Goal: Information Seeking & Learning: Compare options

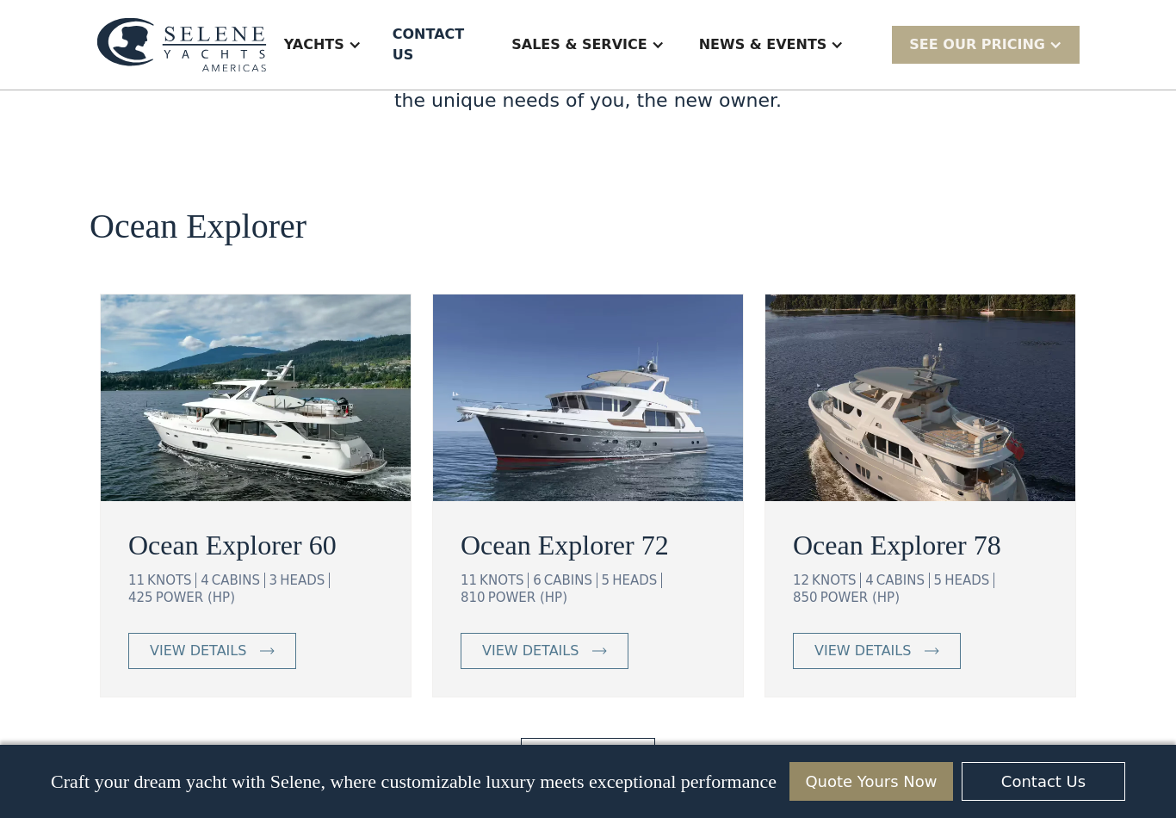
scroll to position [3036, 0]
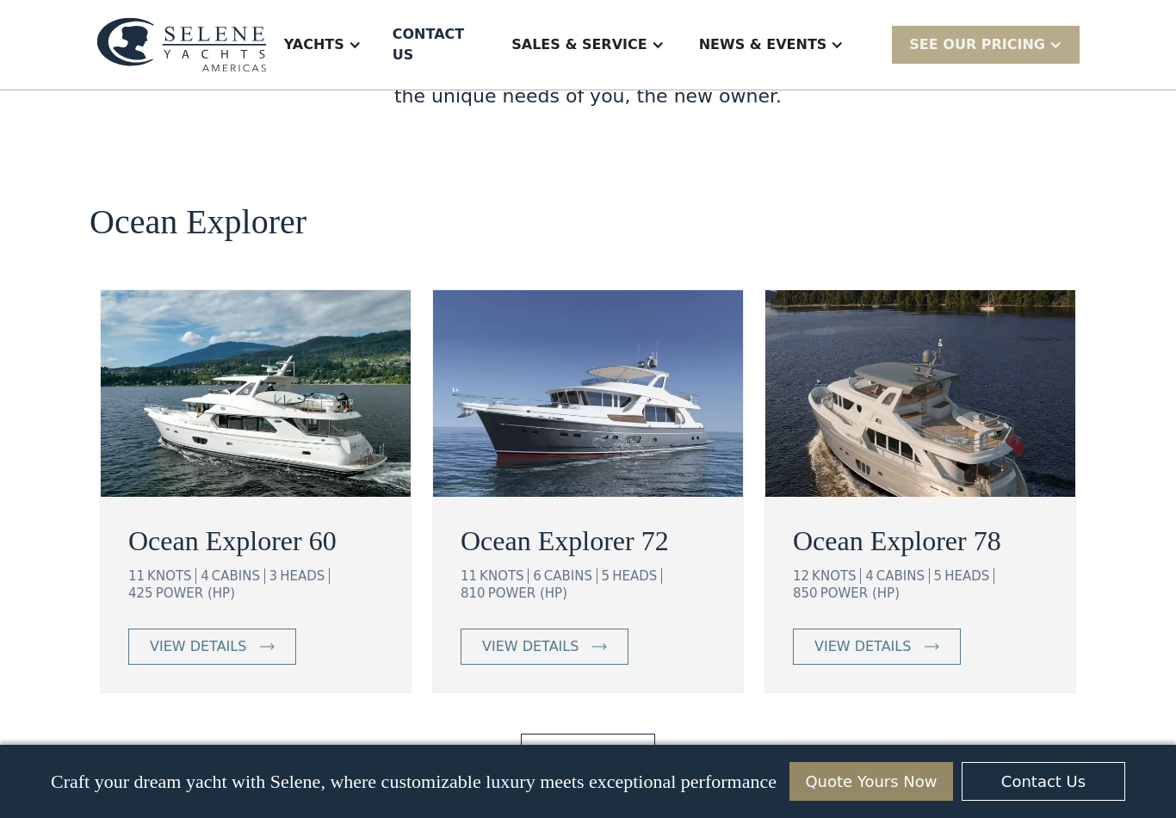
click at [589, 733] on link "View More" at bounding box center [587, 751] width 133 height 36
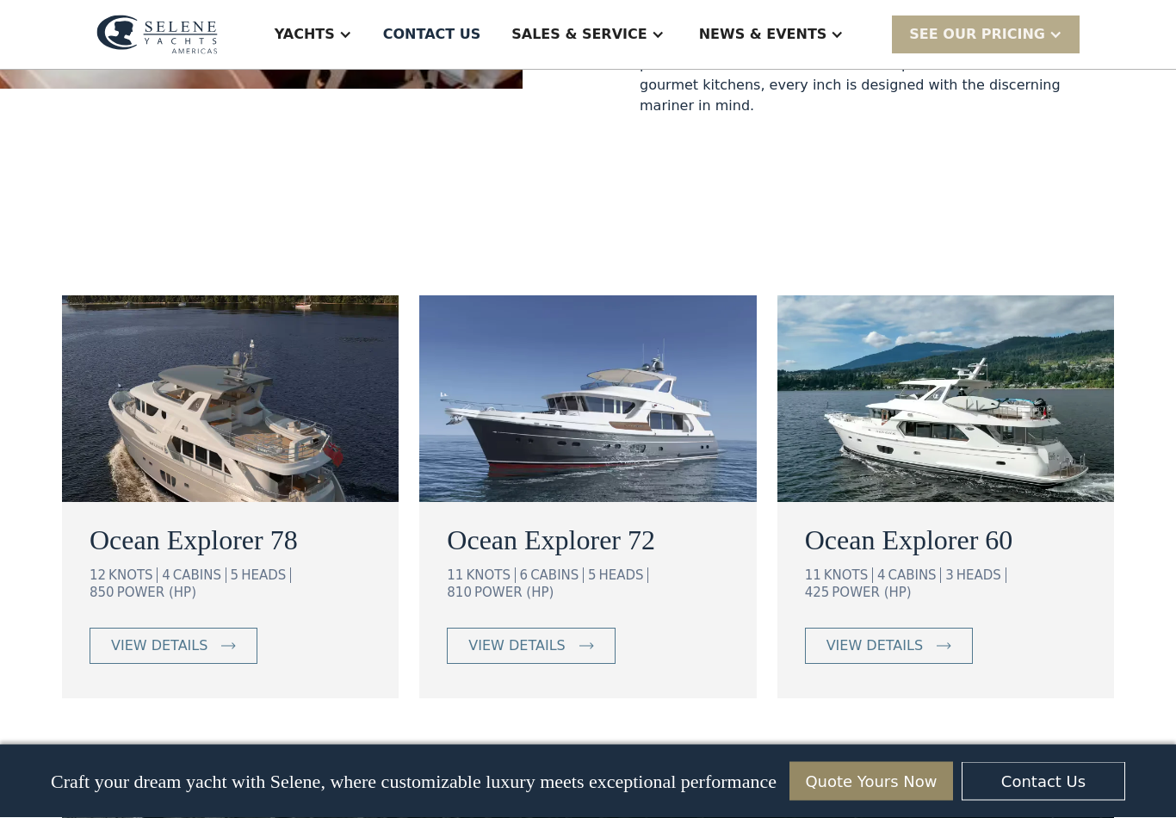
scroll to position [942, 0]
click at [892, 627] on link "view details" at bounding box center [889, 645] width 168 height 36
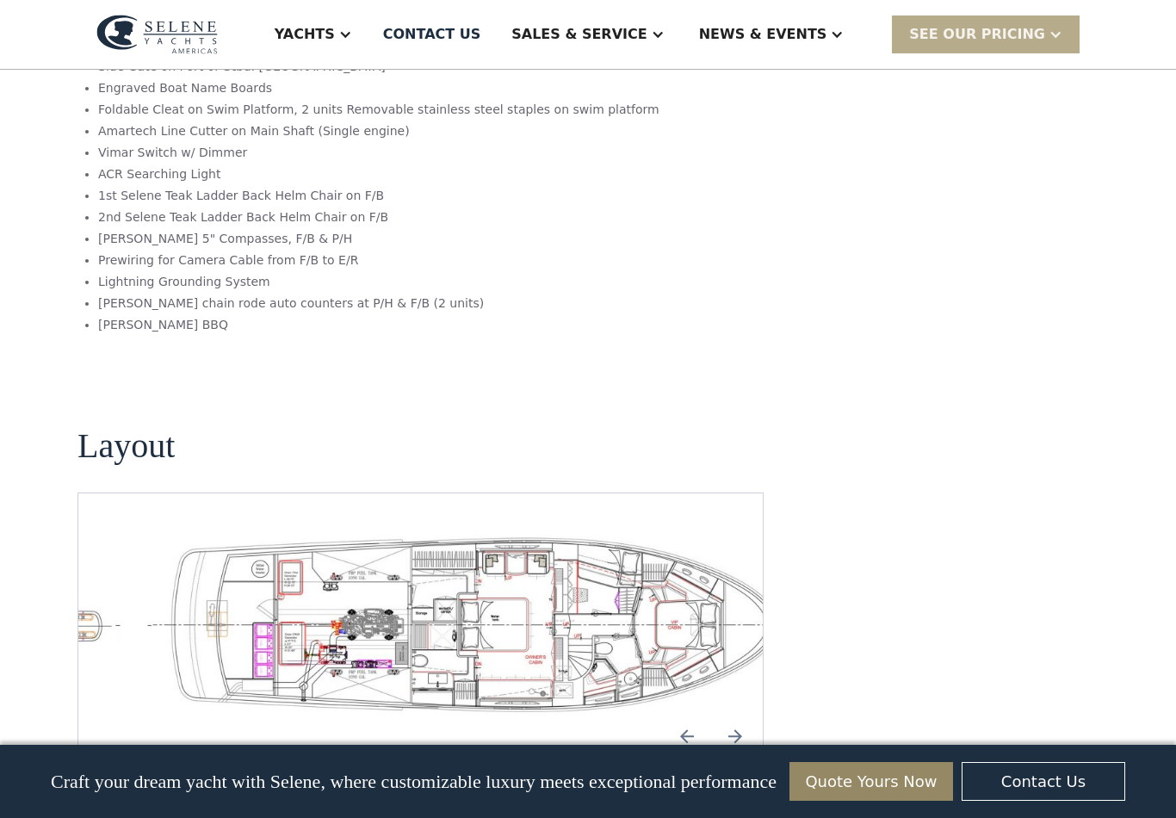
scroll to position [3477, 0]
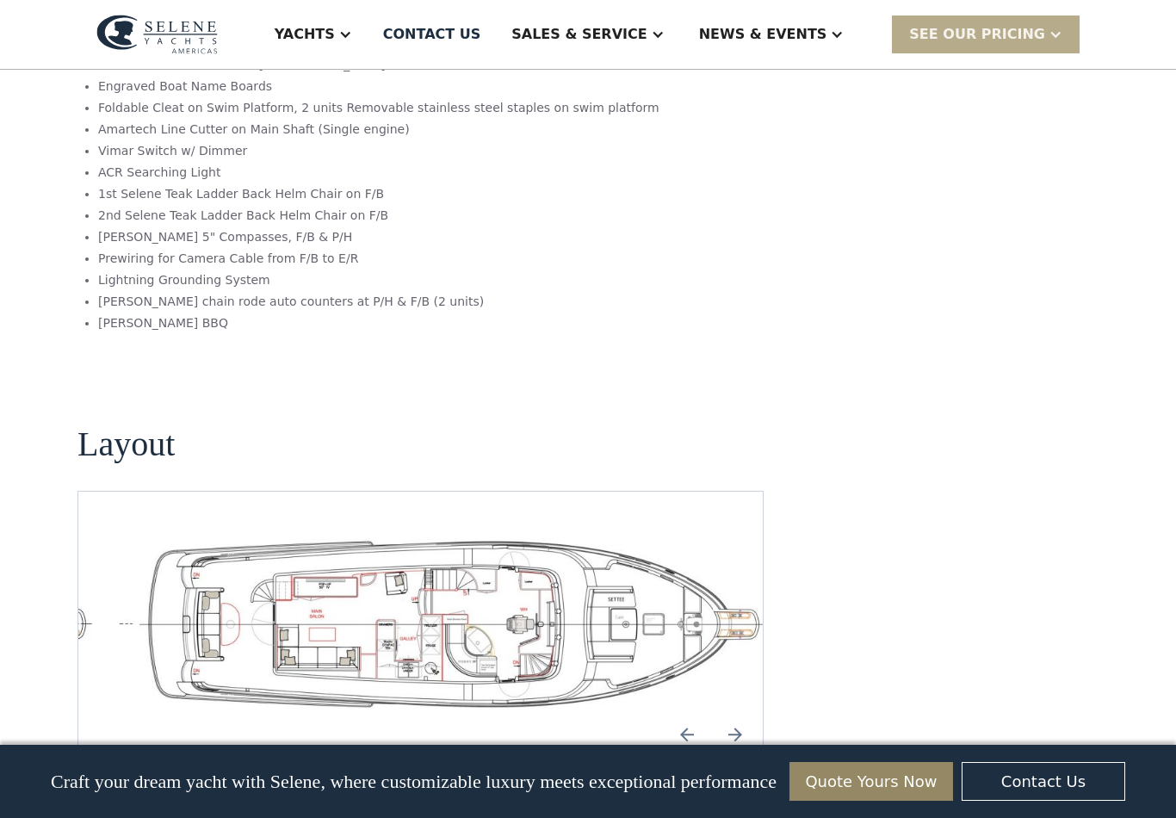
click at [744, 713] on img "Next slide" at bounding box center [734, 733] width 41 height 41
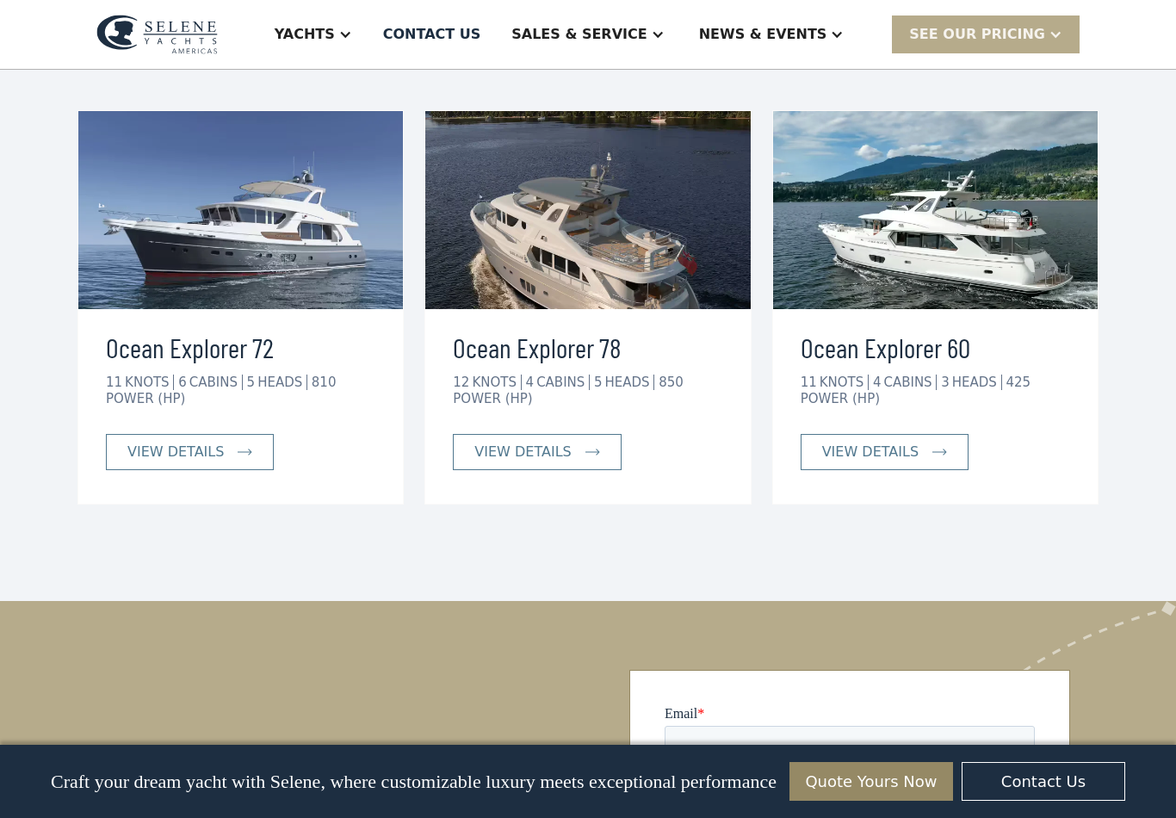
scroll to position [4328, 0]
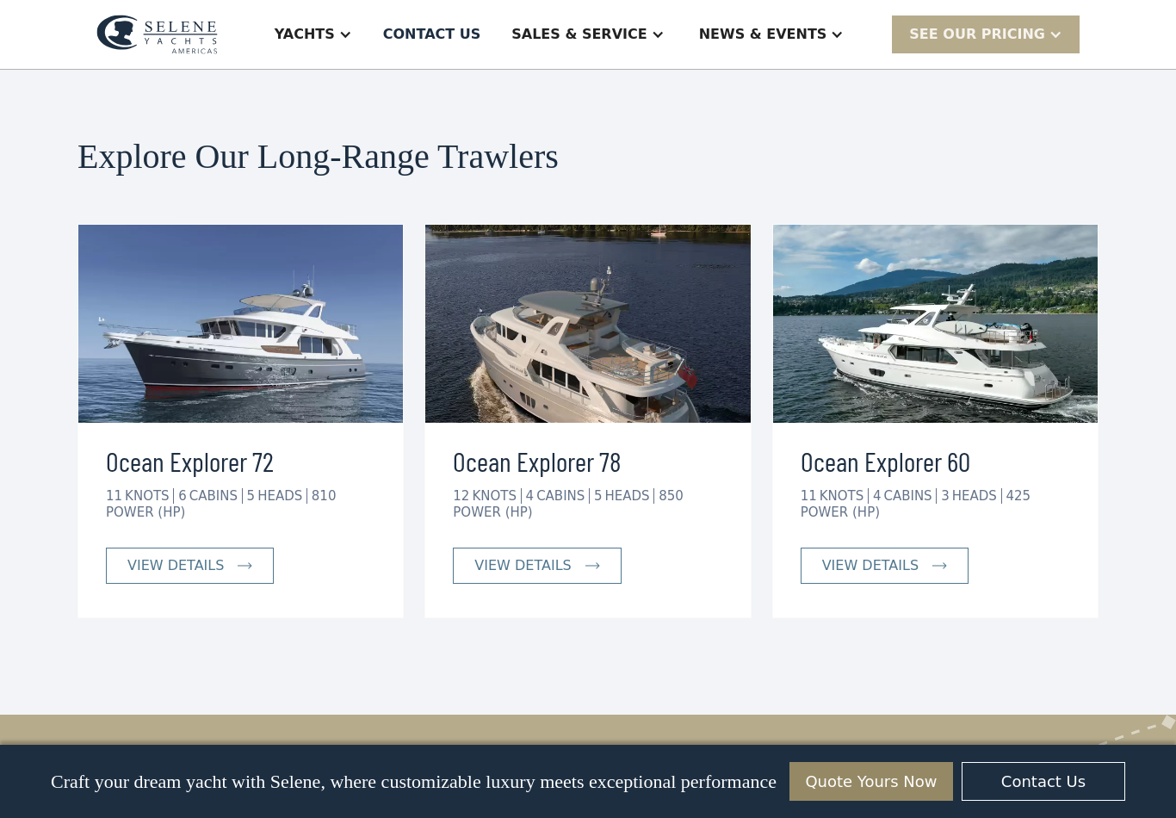
click at [530, 555] on div "view details" at bounding box center [522, 565] width 96 height 21
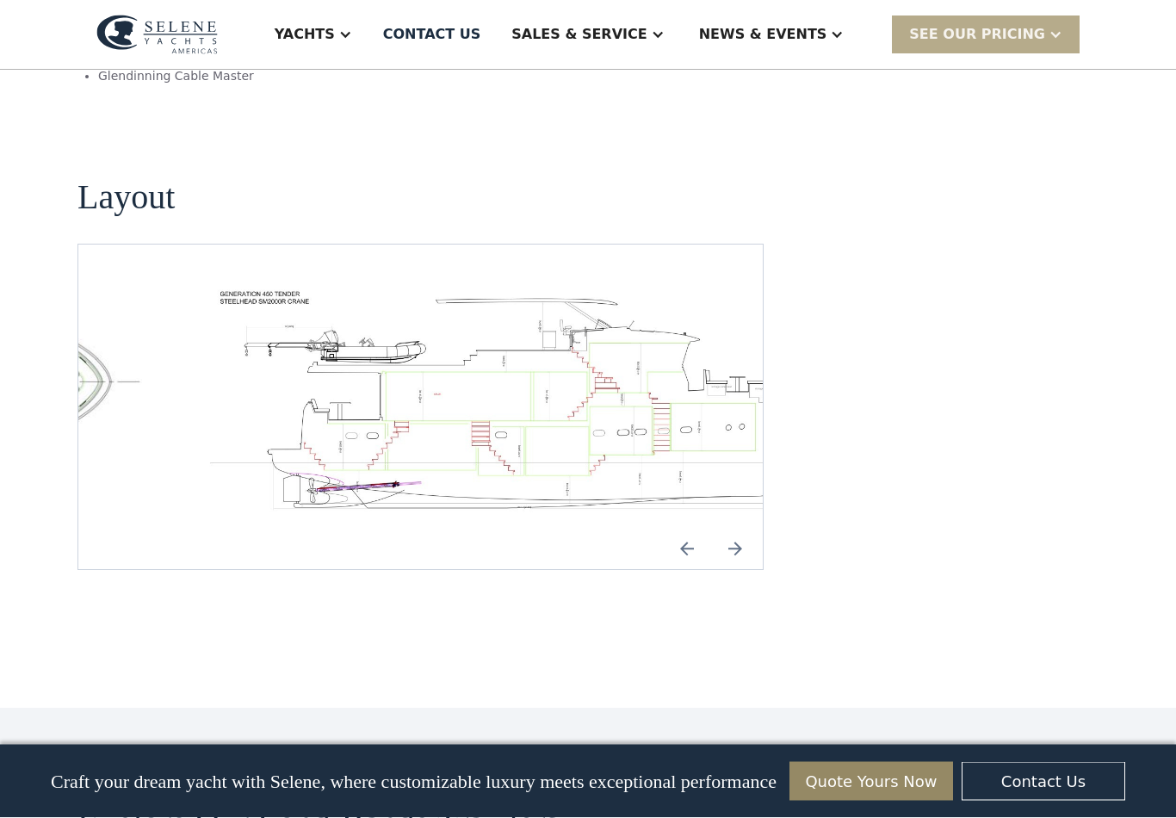
scroll to position [2502, 0]
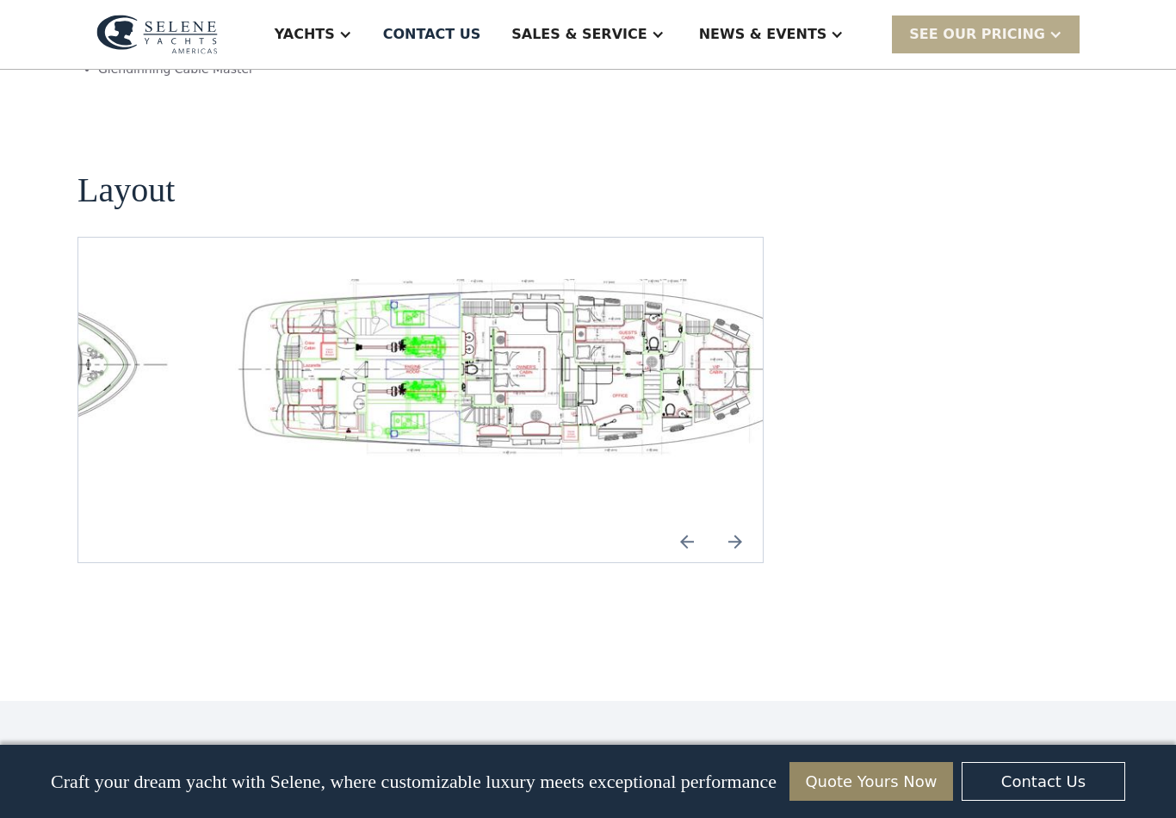
click at [604, 335] on img "open lightbox" at bounding box center [530, 370] width 657 height 182
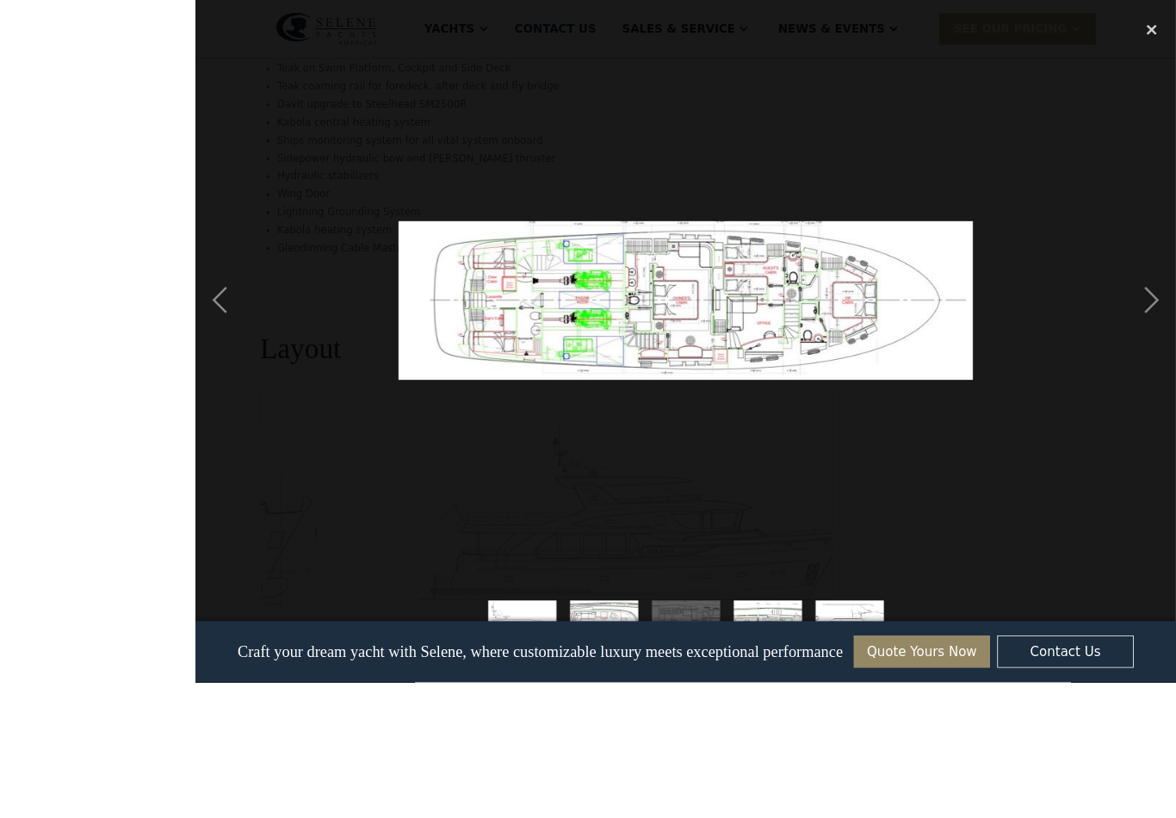
scroll to position [2479, 0]
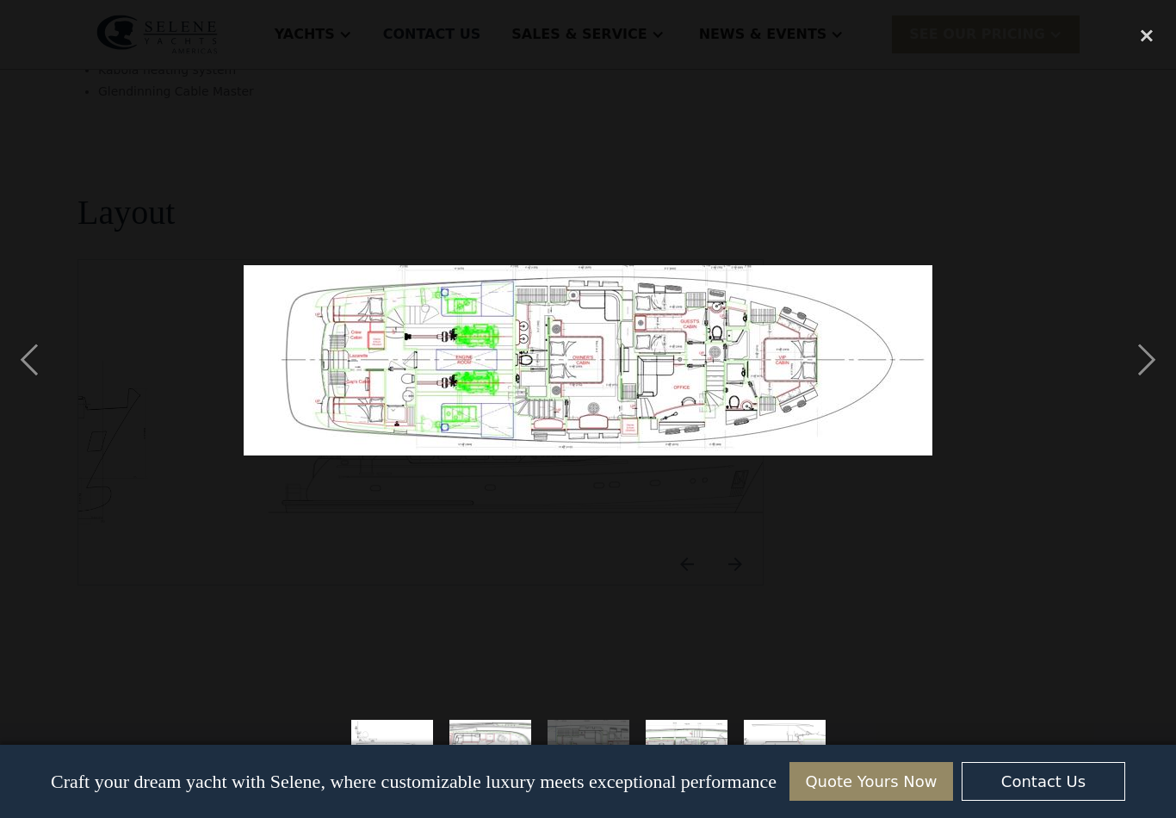
click at [1135, 370] on div "next image" at bounding box center [1146, 359] width 59 height 687
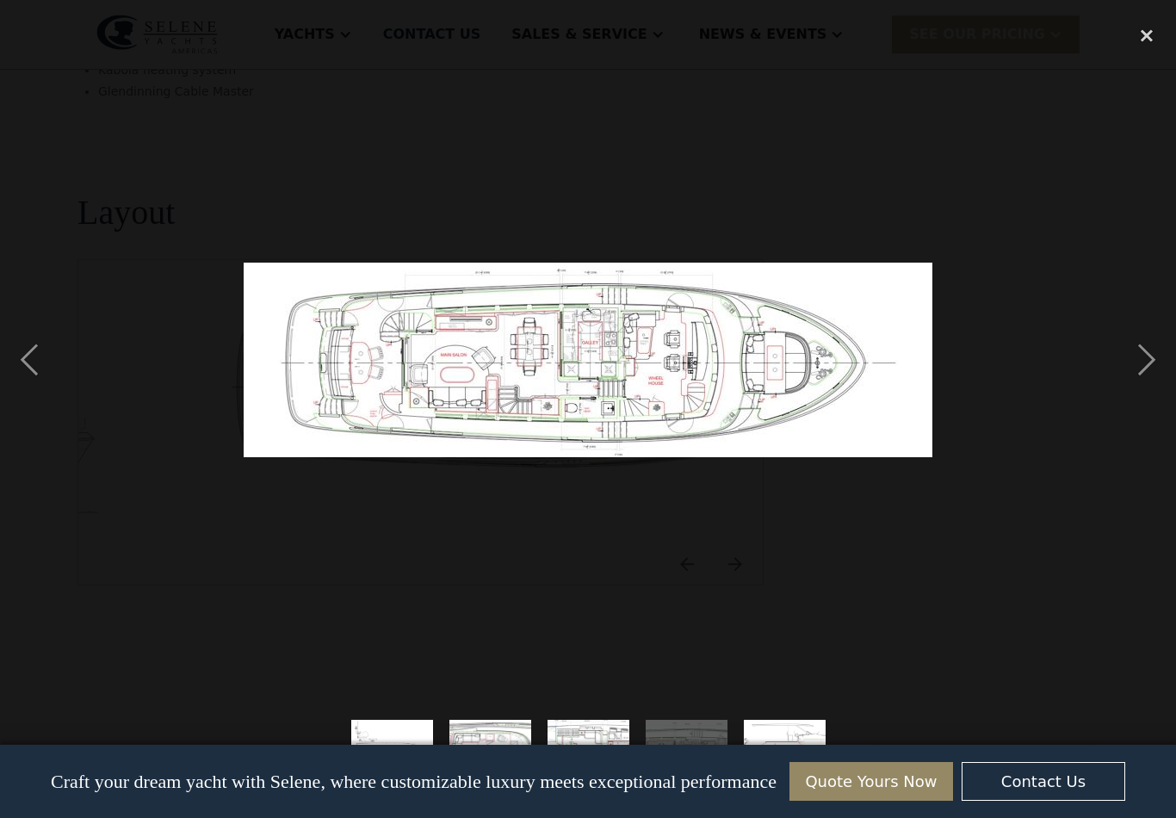
click at [1138, 379] on div "next image" at bounding box center [1146, 359] width 59 height 687
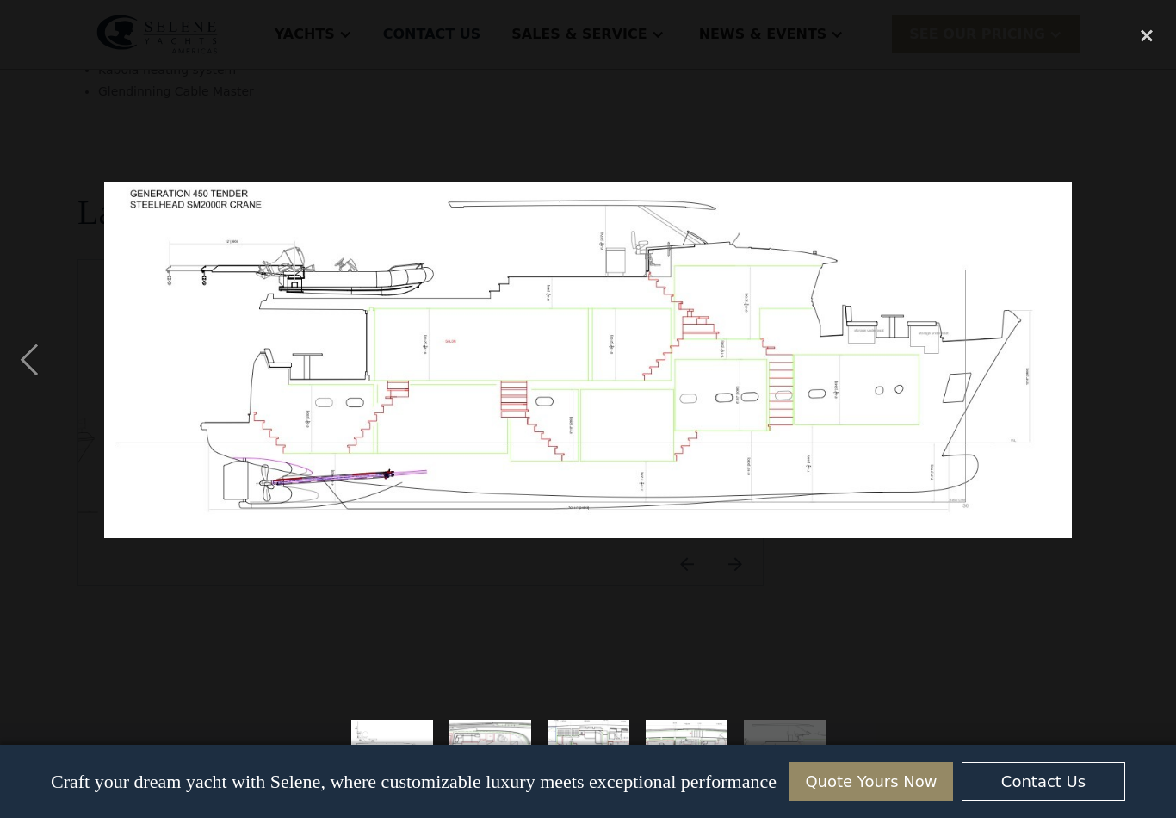
click at [1148, 40] on div "close lightbox" at bounding box center [1146, 35] width 59 height 38
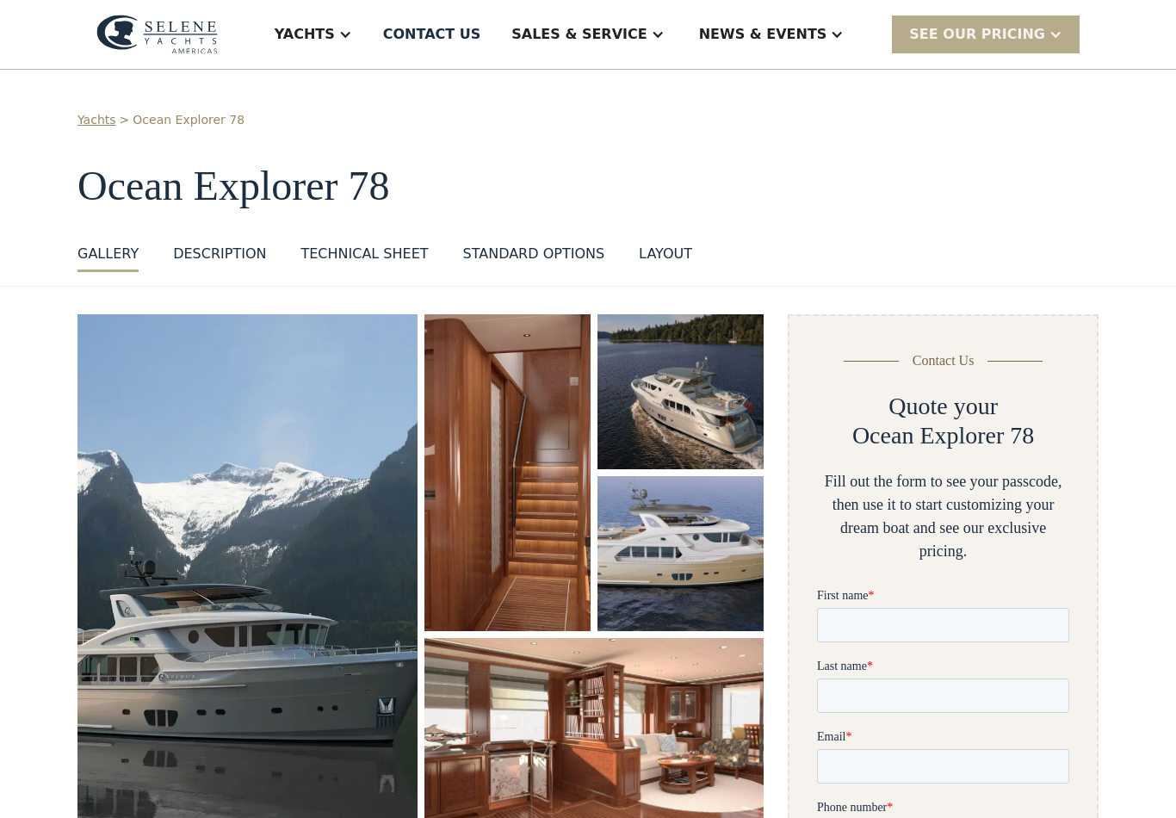
scroll to position [0, 0]
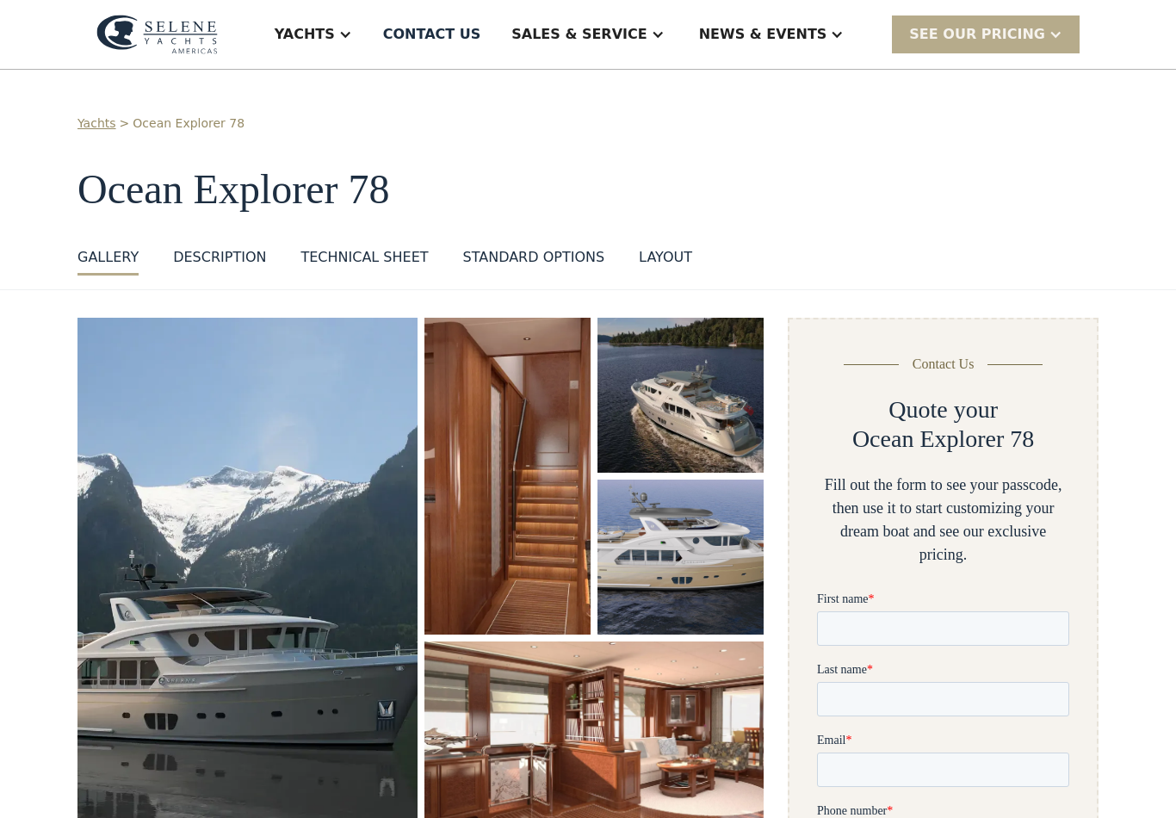
click at [335, 31] on div "Yachts" at bounding box center [305, 34] width 60 height 21
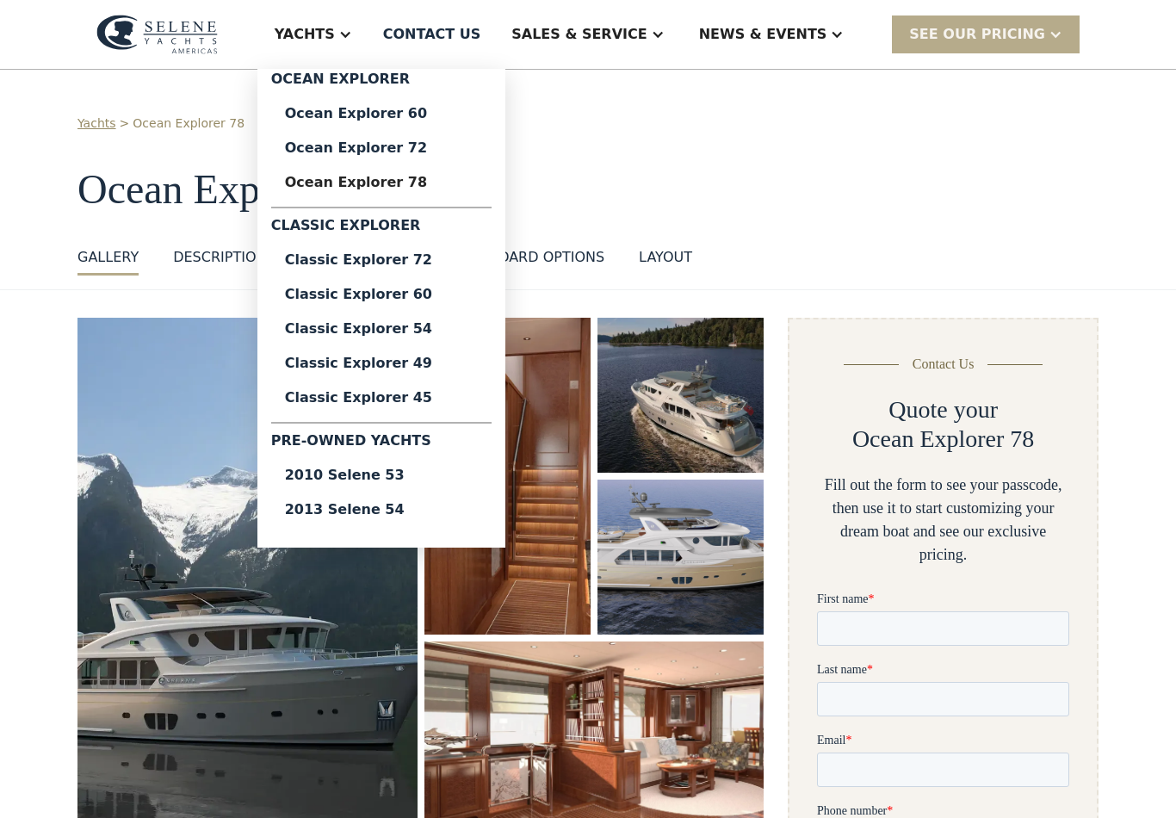
click at [417, 368] on div "Classic Explorer 49" at bounding box center [381, 363] width 193 height 14
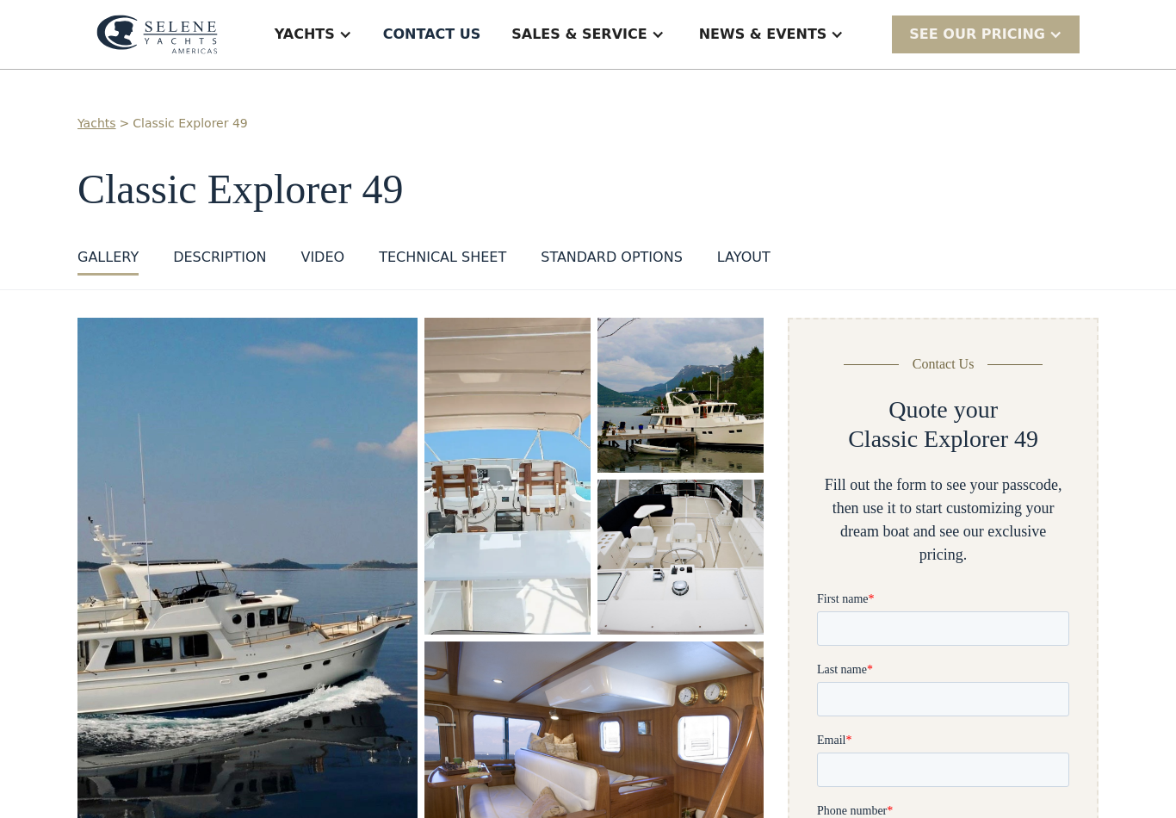
click at [335, 40] on div "Yachts" at bounding box center [305, 34] width 60 height 21
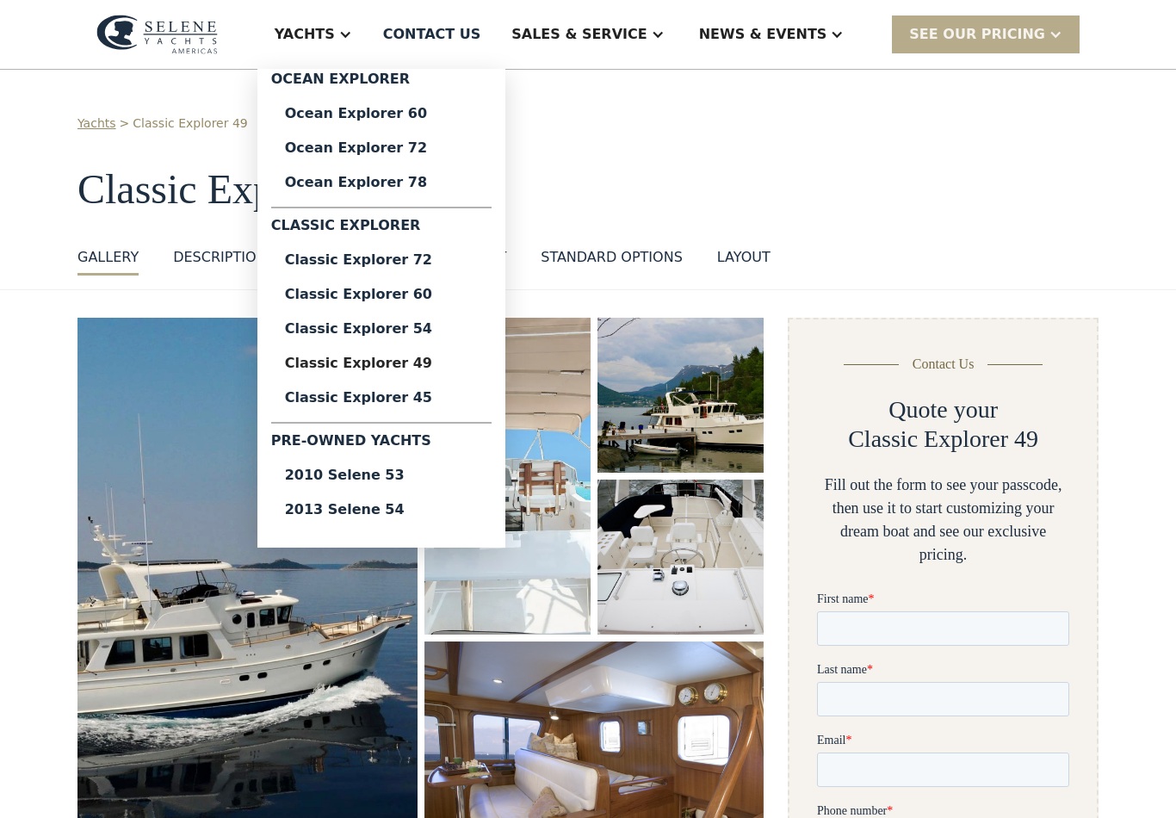
click at [417, 327] on div "Classic Explorer 54" at bounding box center [381, 329] width 193 height 14
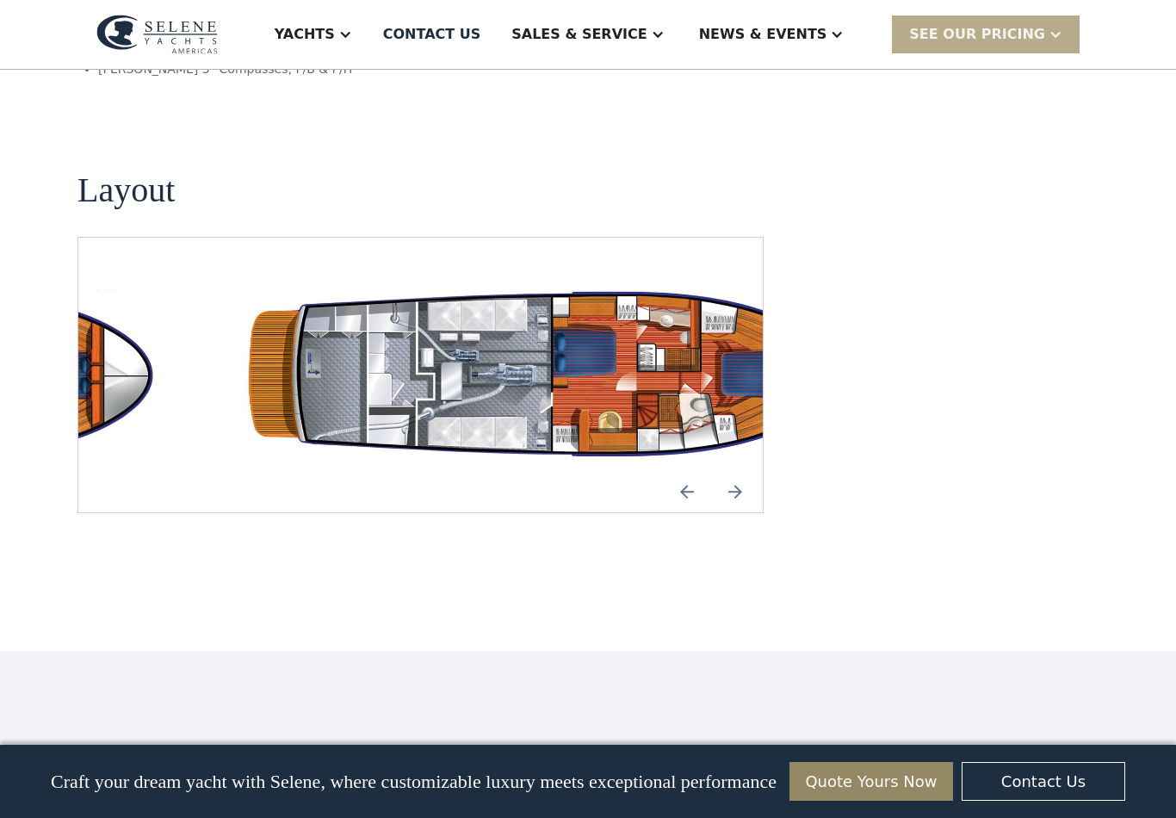
scroll to position [3038, 0]
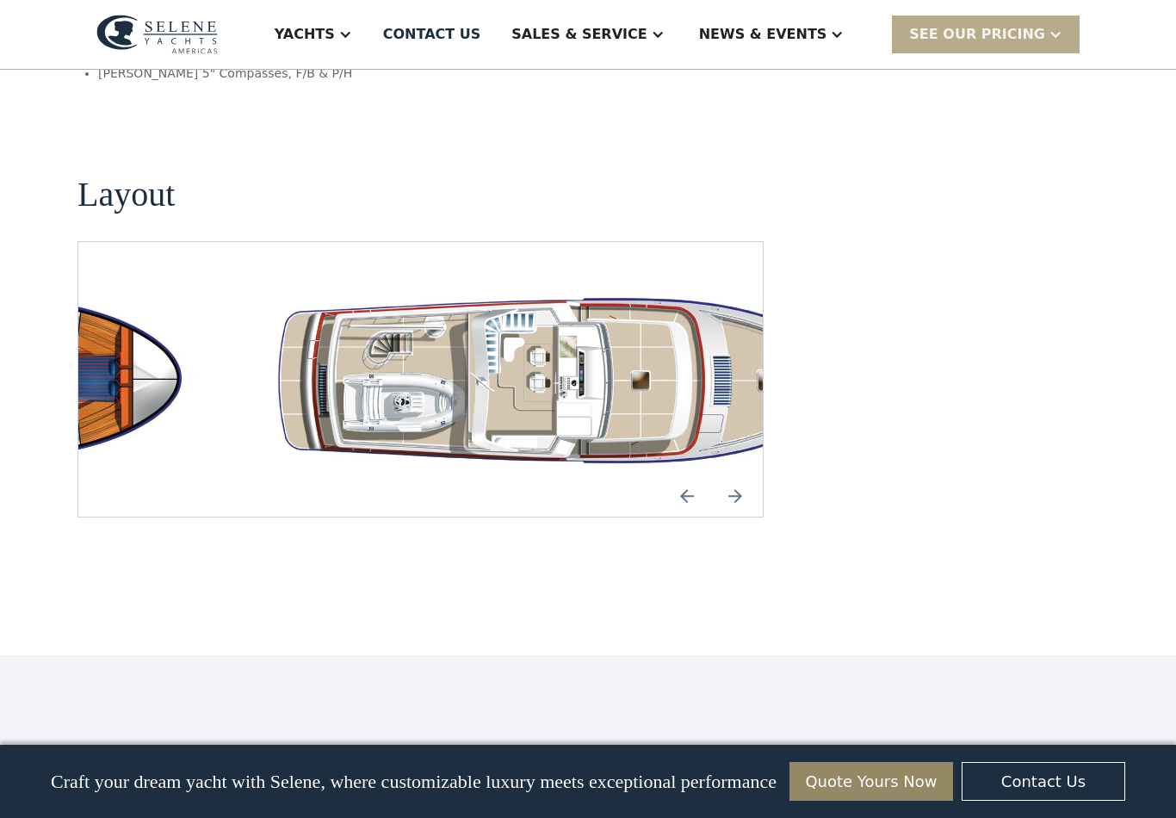
click at [733, 475] on img "Next slide" at bounding box center [734, 495] width 41 height 41
click at [734, 475] on img "Next slide" at bounding box center [734, 495] width 41 height 41
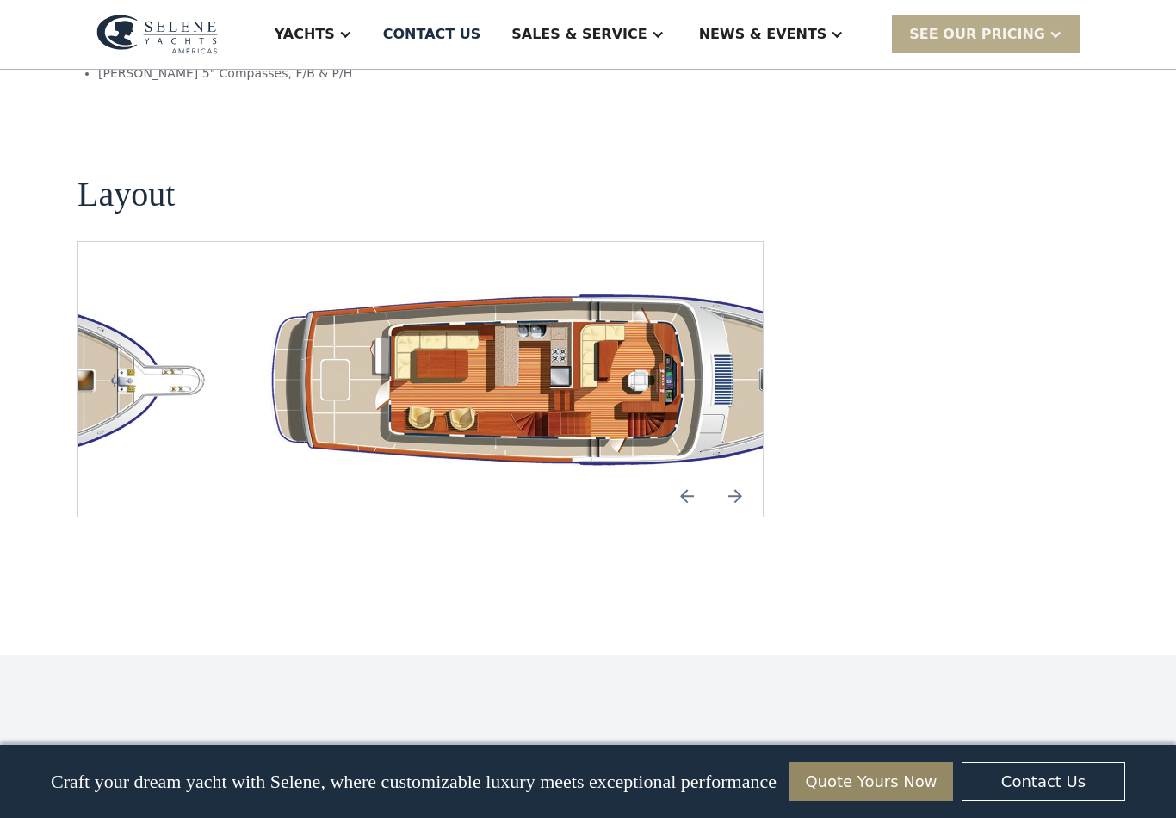
click at [733, 475] on img "Next slide" at bounding box center [734, 495] width 41 height 41
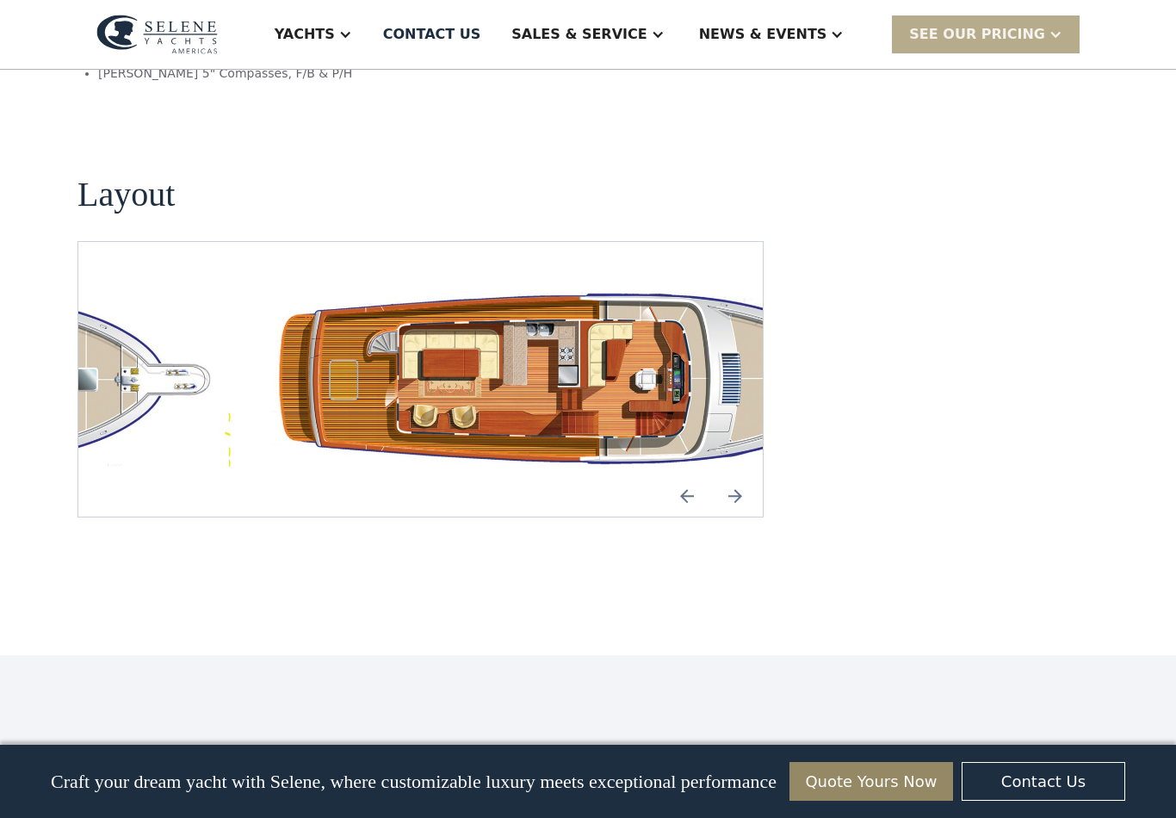
click at [731, 475] on img "Next slide" at bounding box center [734, 495] width 41 height 41
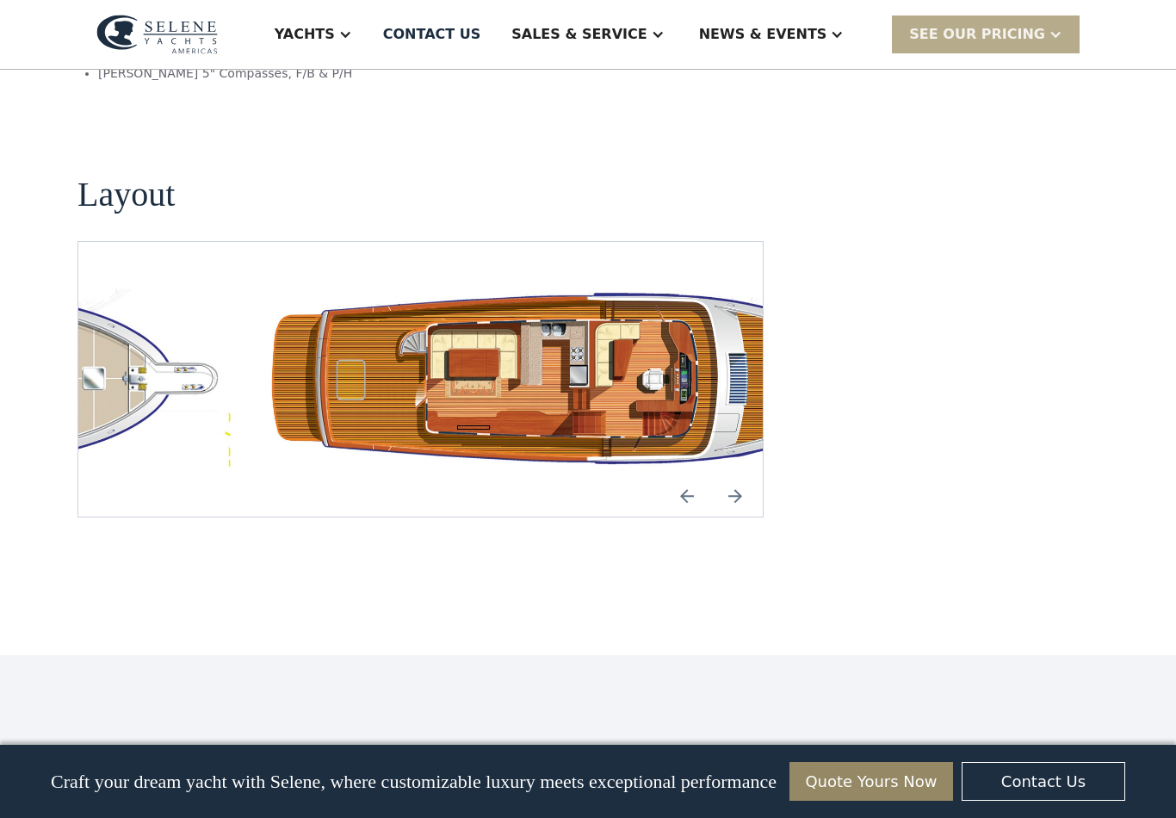
click at [731, 475] on img "Next slide" at bounding box center [734, 495] width 41 height 41
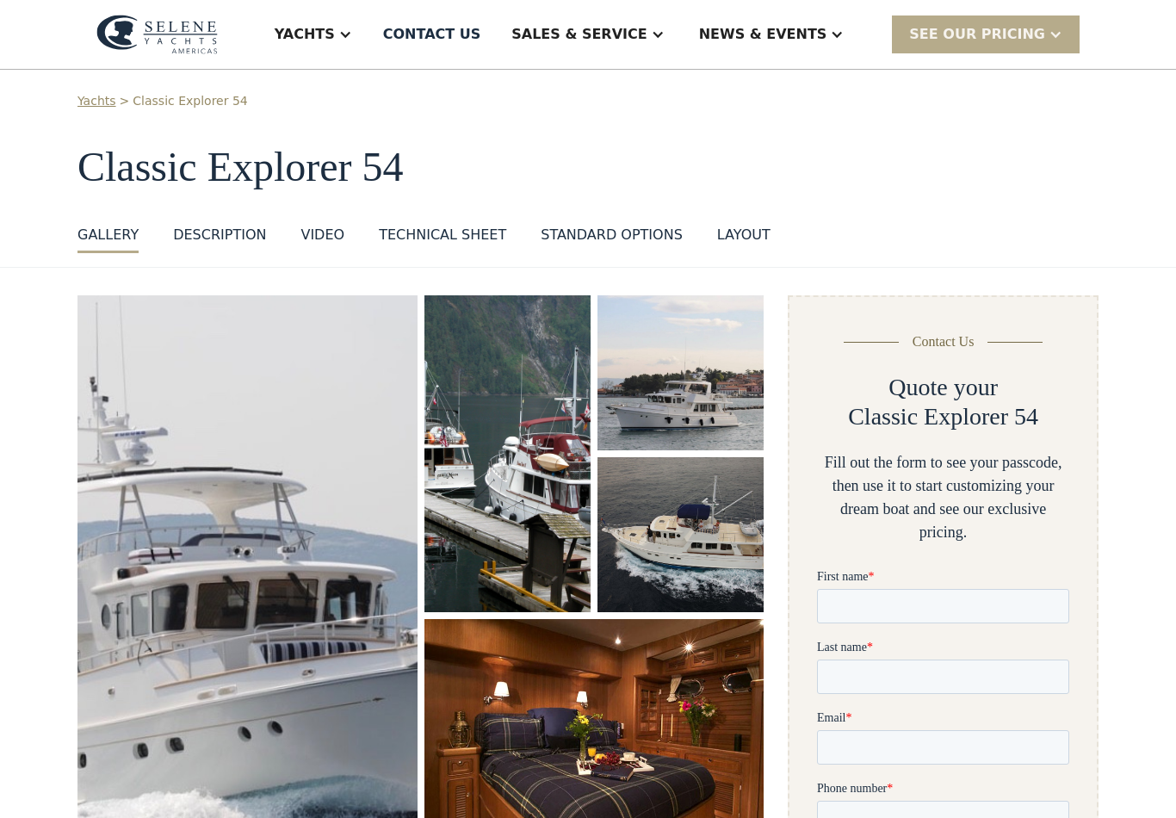
scroll to position [0, 0]
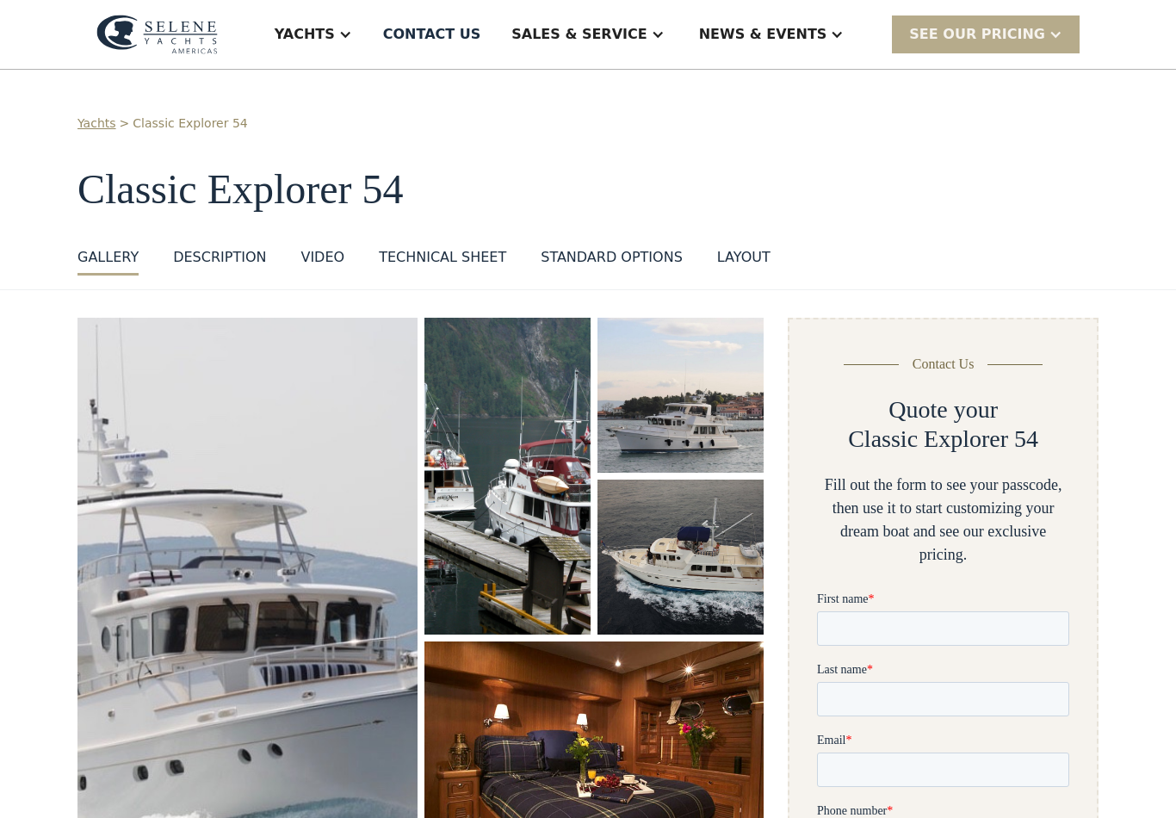
click at [335, 44] on div "Yachts" at bounding box center [305, 34] width 60 height 21
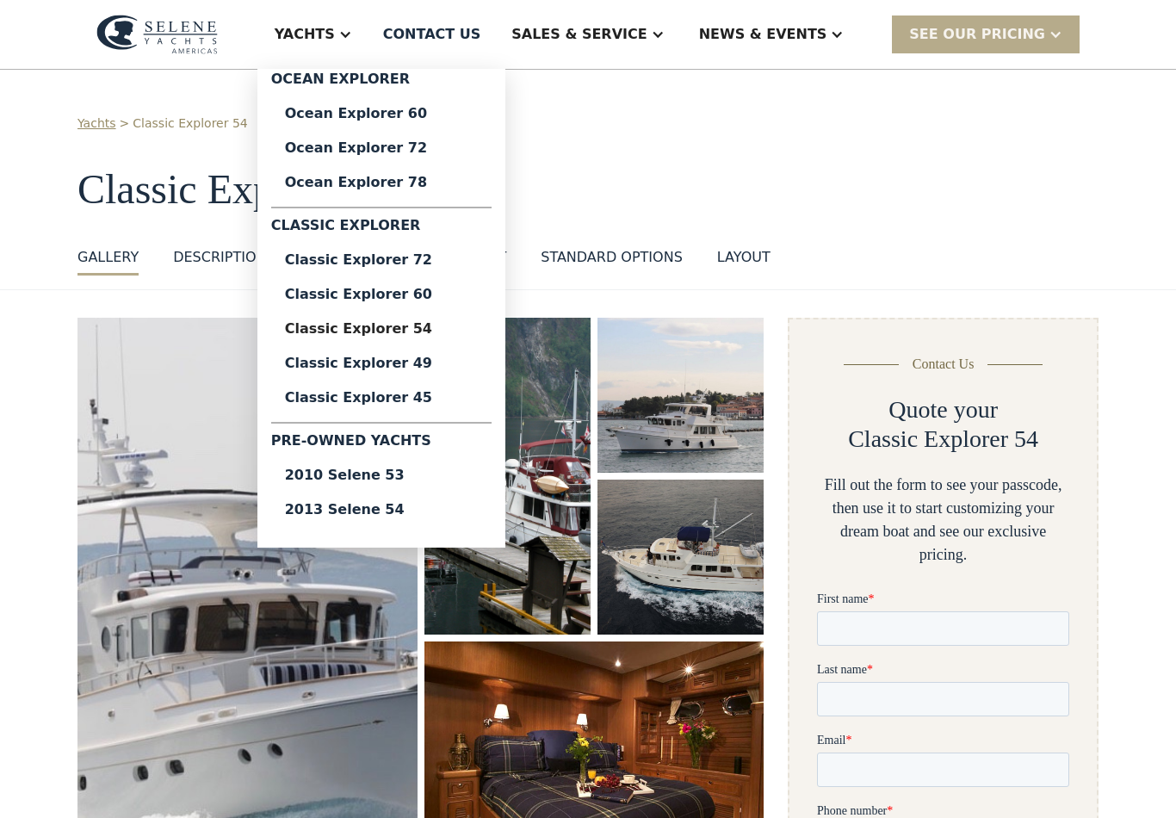
click at [440, 296] on div "Classic Explorer 60" at bounding box center [381, 294] width 193 height 14
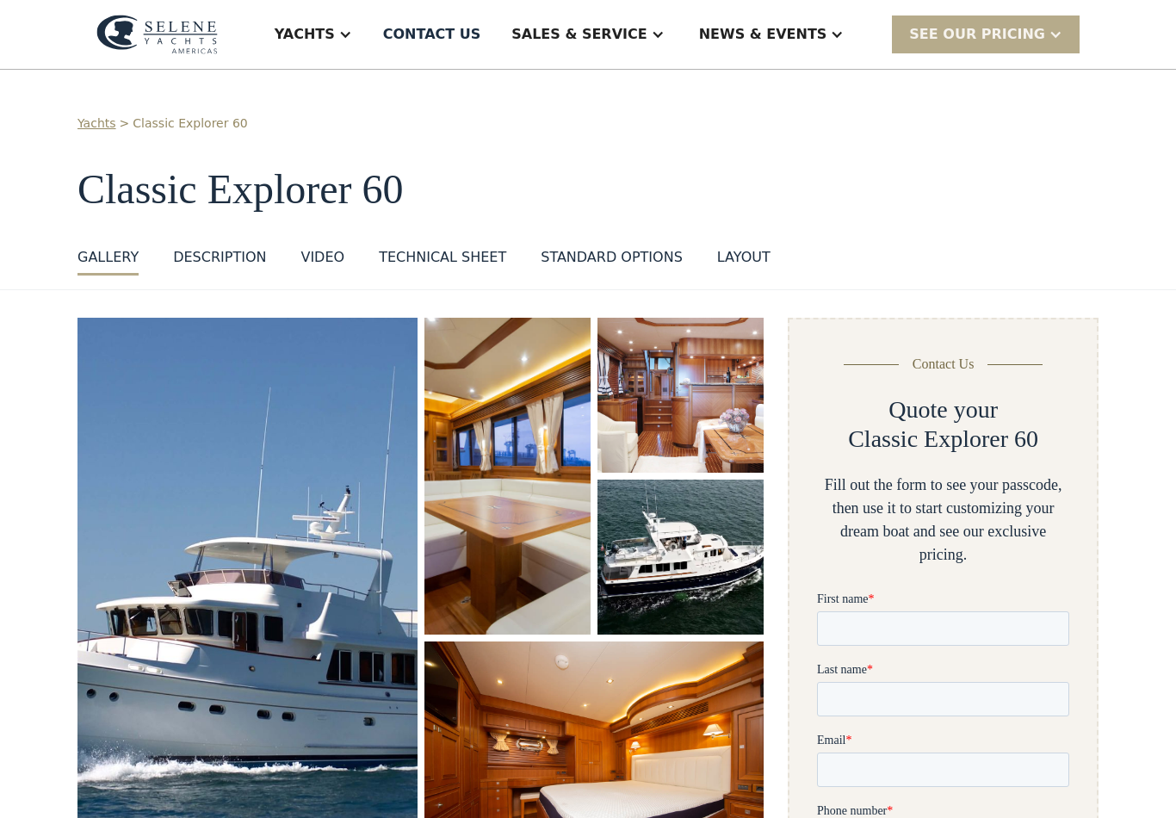
click at [335, 25] on div "Yachts" at bounding box center [305, 34] width 60 height 21
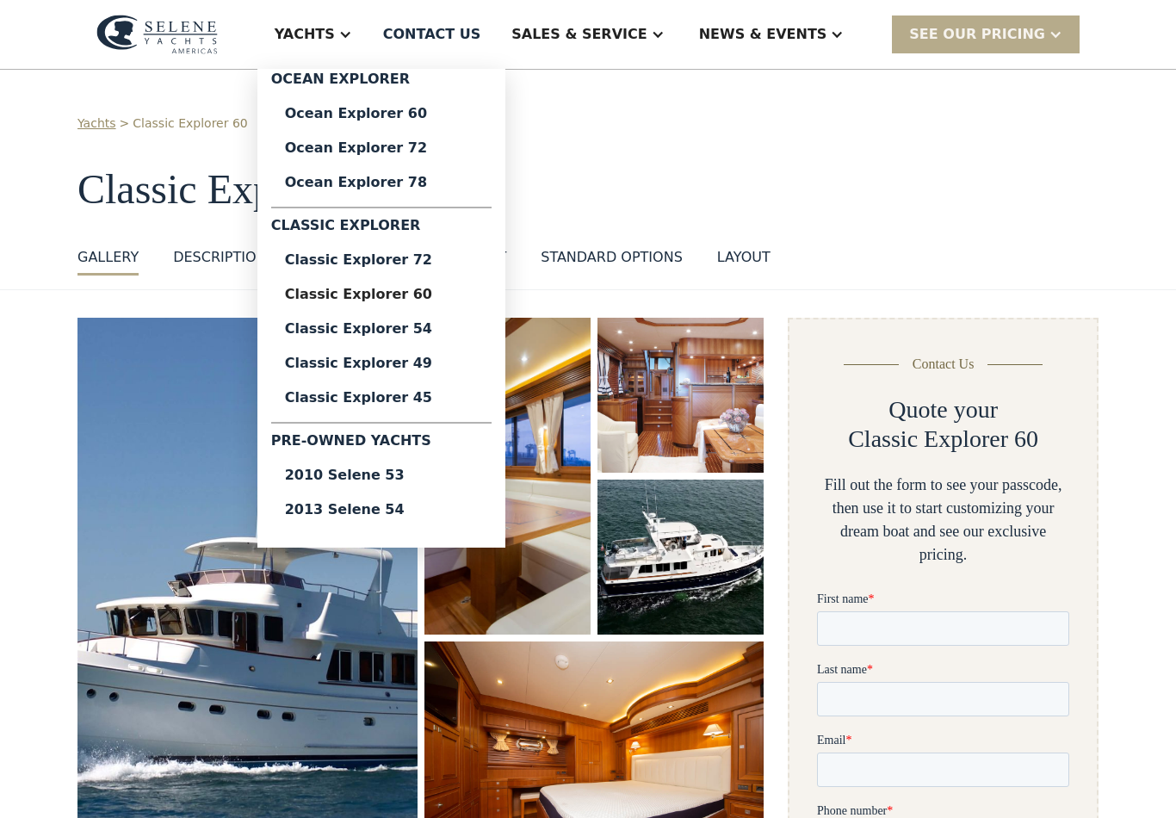
click at [417, 262] on div "Classic Explorer 72" at bounding box center [381, 260] width 193 height 14
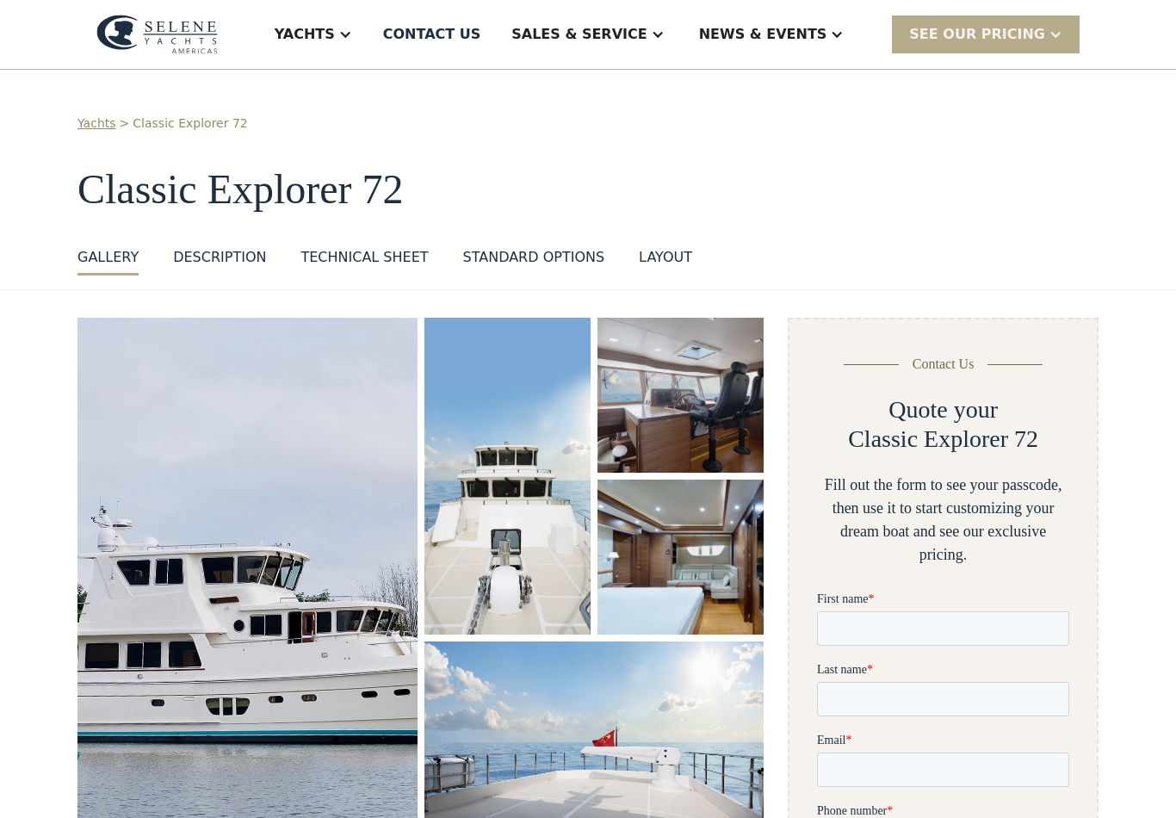
click at [335, 31] on div "Yachts" at bounding box center [305, 34] width 60 height 21
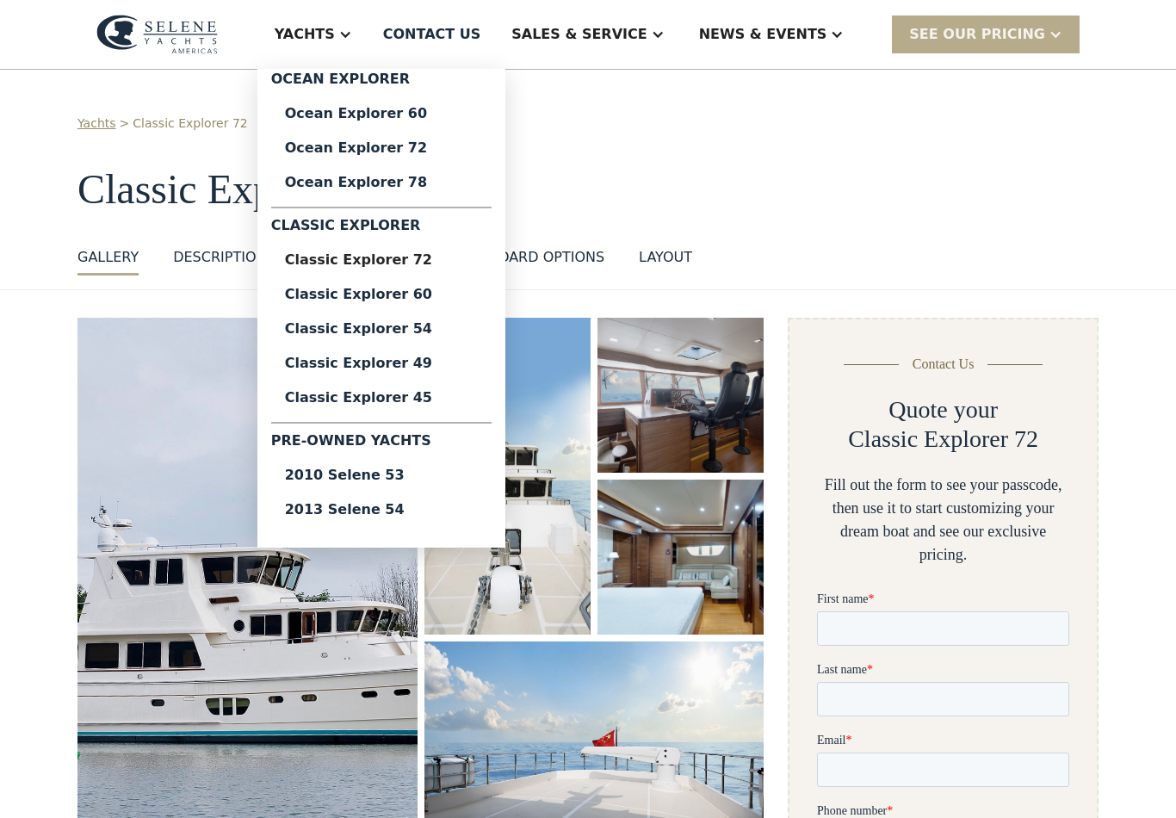
click at [433, 183] on div "Ocean Explorer 78" at bounding box center [381, 183] width 193 height 14
